Goal: Use online tool/utility: Use online tool/utility

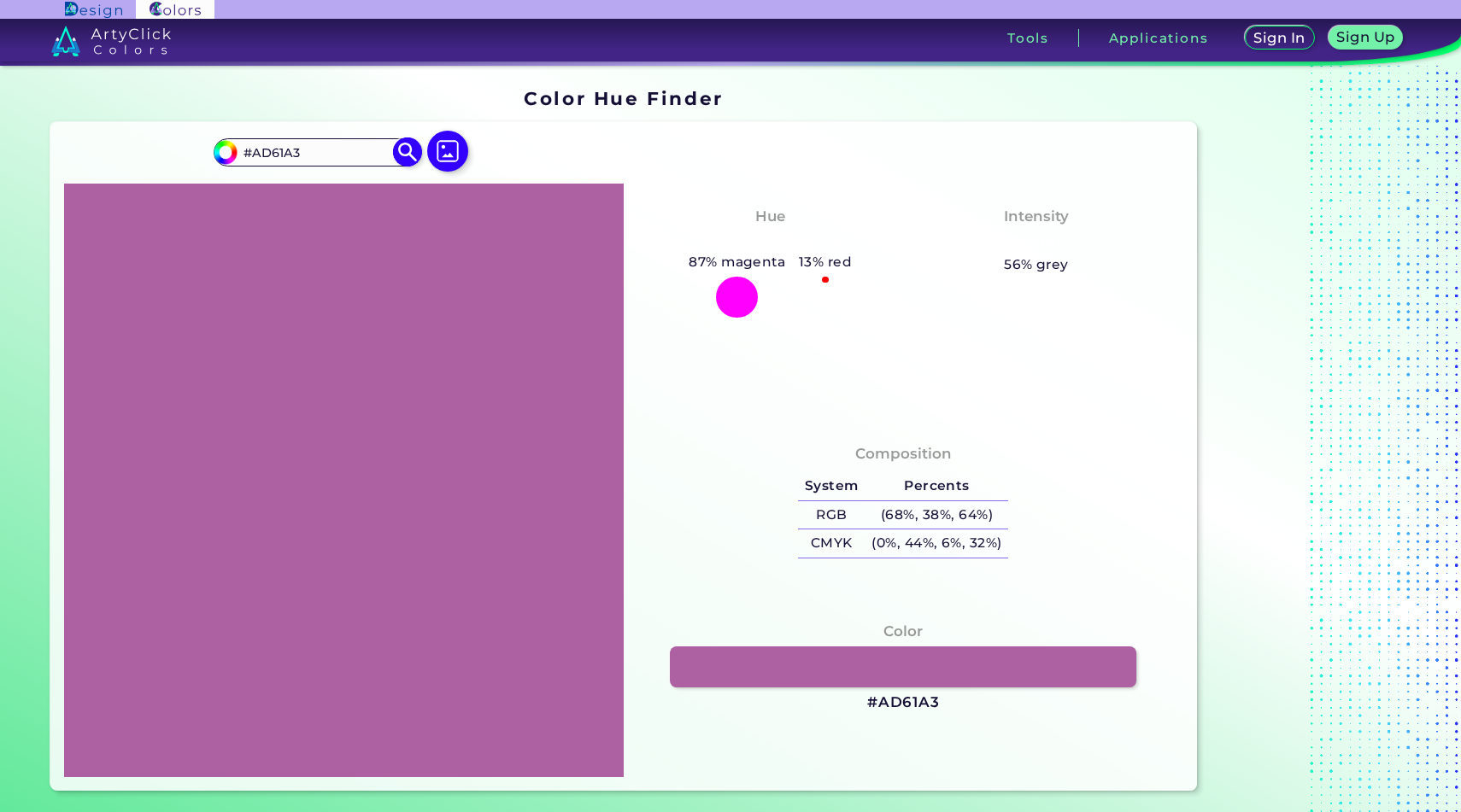
click at [343, 159] on input "#AD61A3" at bounding box center [317, 152] width 159 height 23
paste input "#AC7CB5"
click at [261, 156] on input "##AC7CB5" at bounding box center [317, 152] width 159 height 23
type input "#AC7CB5"
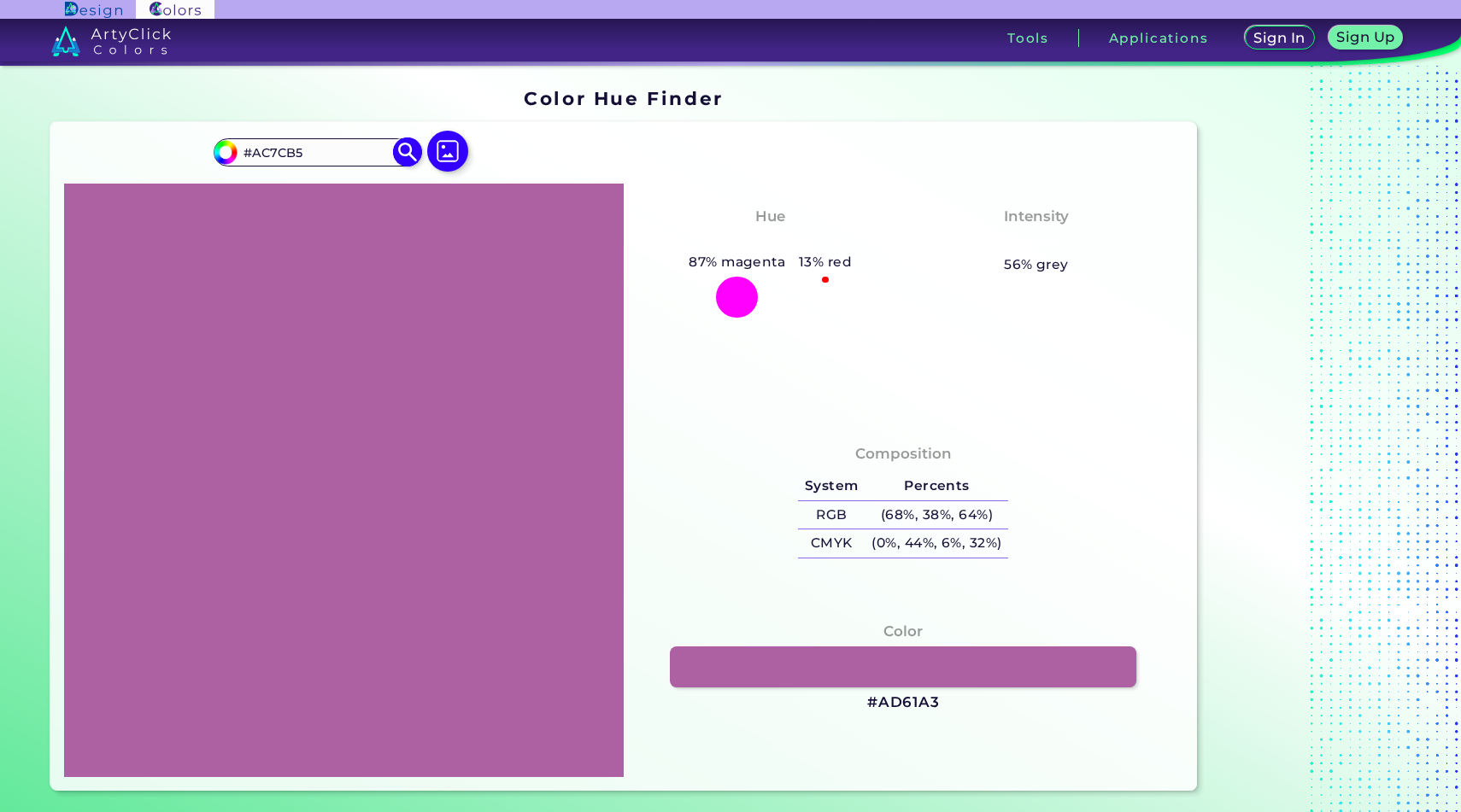
type input "#ac7cb5"
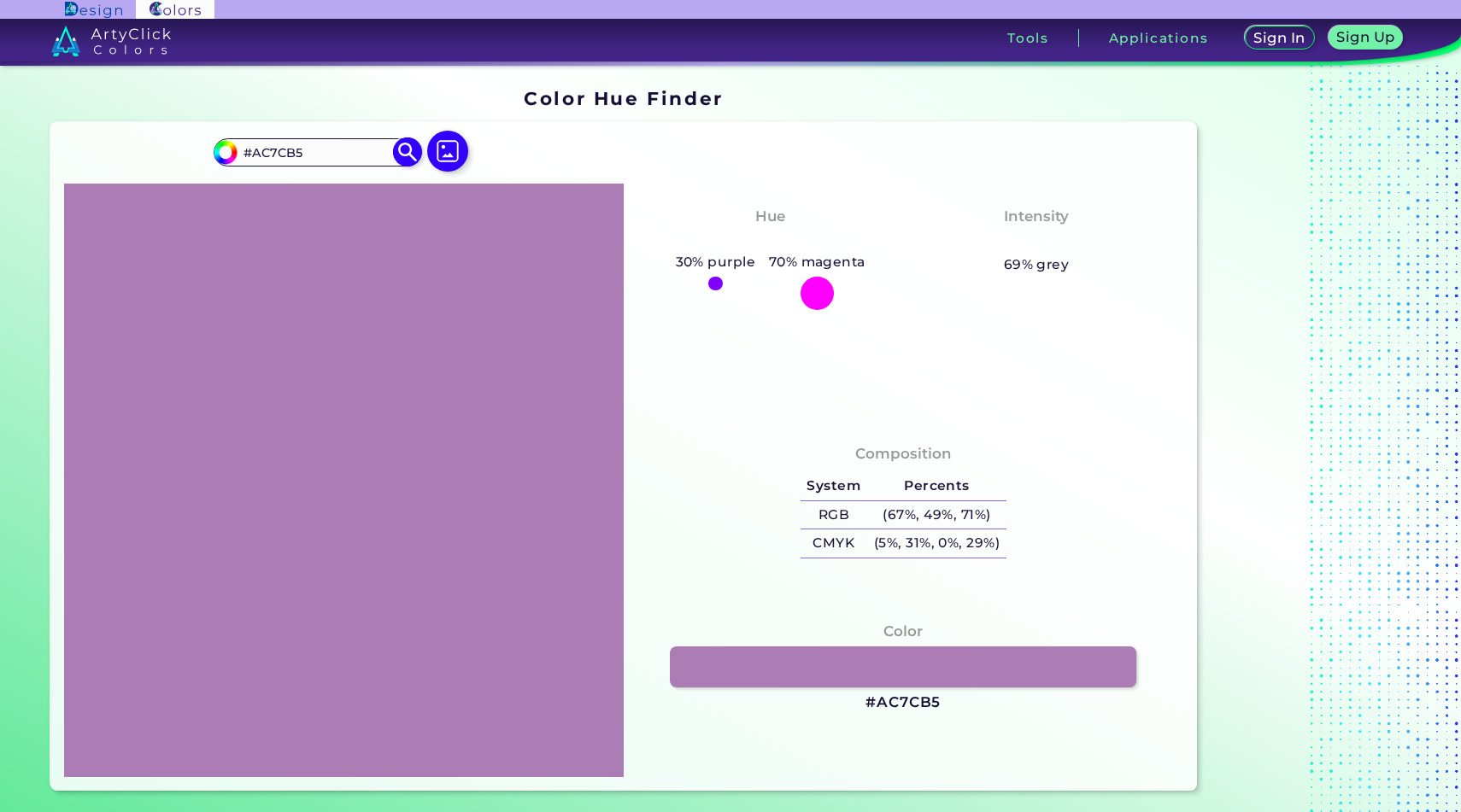
click at [303, 153] on input "#AC7CB5" at bounding box center [317, 152] width 159 height 23
paste input "#2D2F82"
click at [260, 154] on input "##2D2F82" at bounding box center [317, 152] width 159 height 23
type input "#2D2F82"
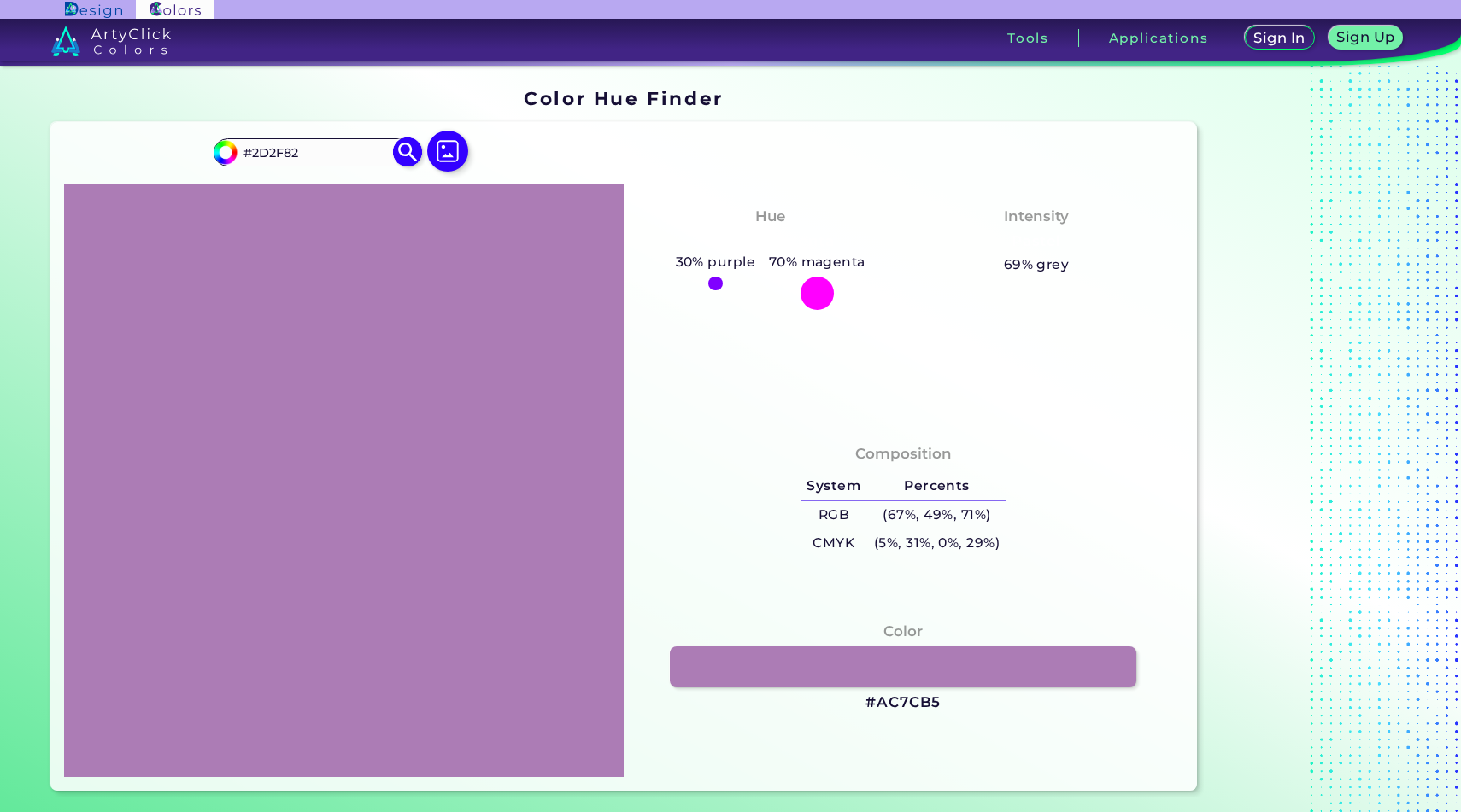
type input "#2d2f82"
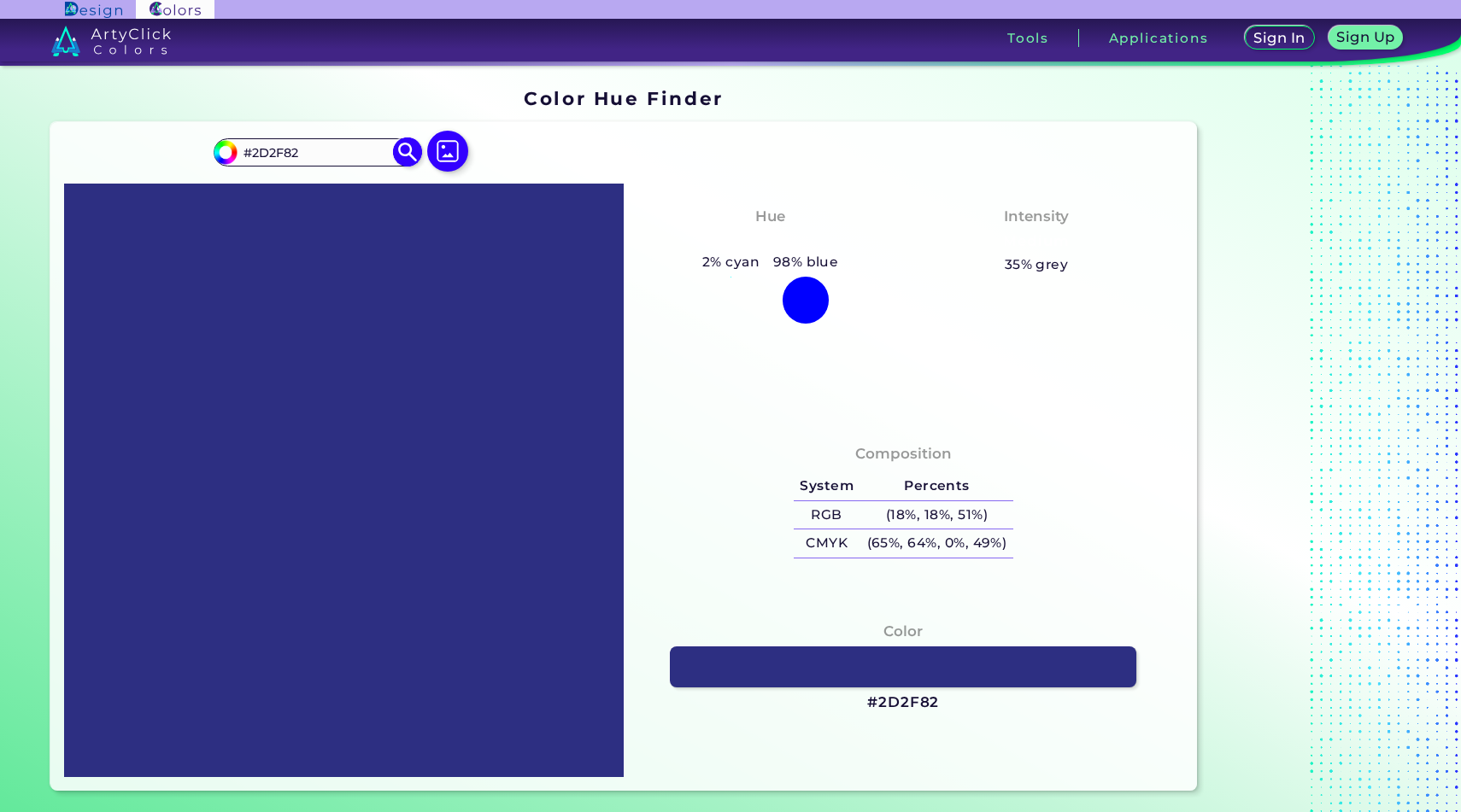
click at [284, 160] on input "#2D2F82" at bounding box center [317, 152] width 159 height 23
paste input "#29235C"
click at [259, 152] on input "##29235C" at bounding box center [317, 152] width 159 height 23
type input "#29235C"
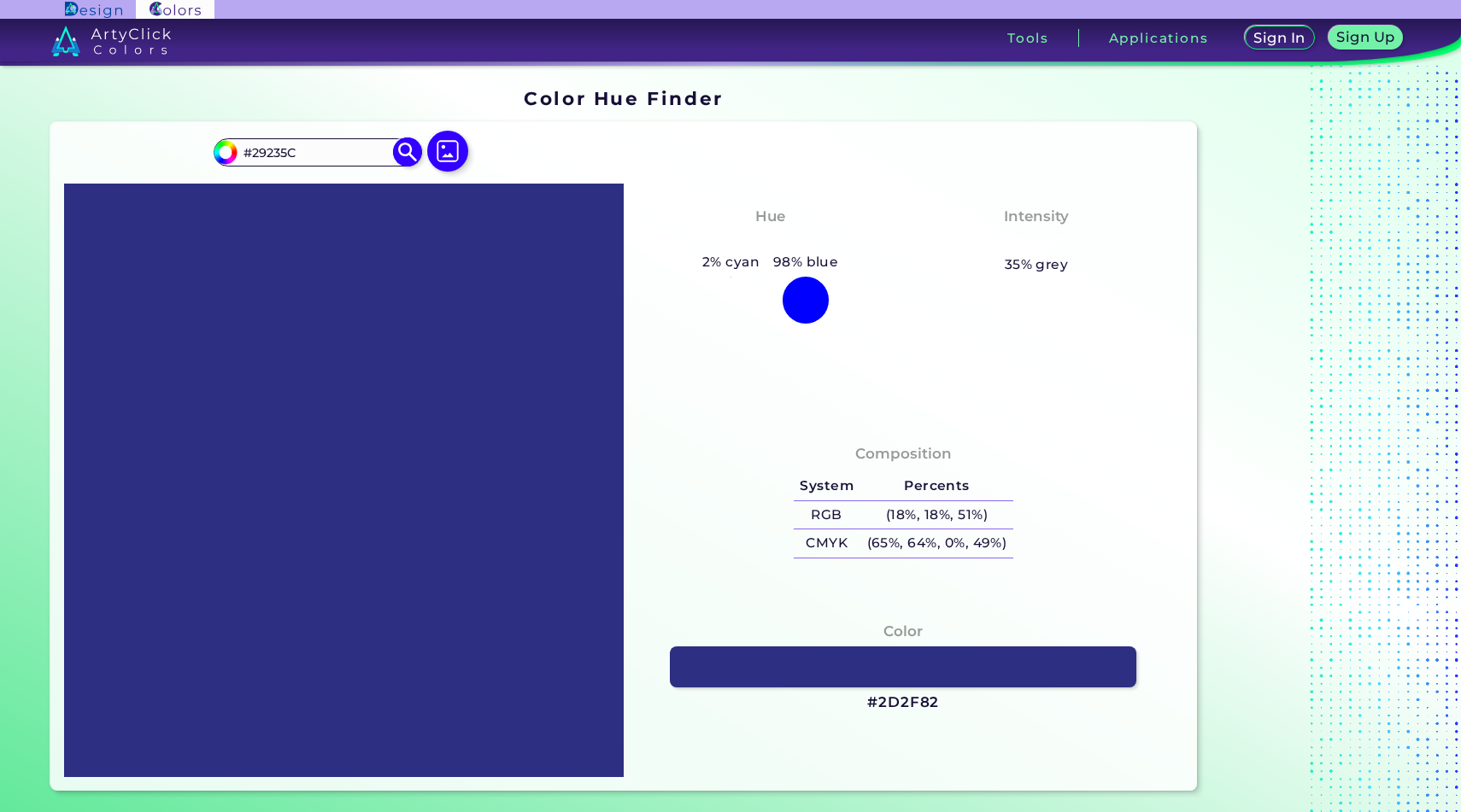
type input "#29235c"
